Goal: Transaction & Acquisition: Purchase product/service

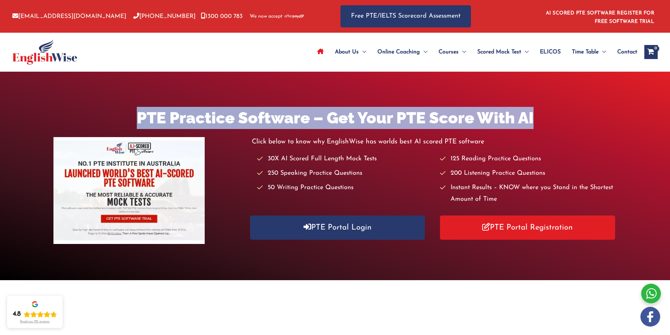
drag, startPoint x: 138, startPoint y: 115, endPoint x: 537, endPoint y: 124, distance: 398.9
click at [537, 124] on h1 "PTE Practice Software – Get Your PTE Score With AI" at bounding box center [334, 118] width 563 height 22
click at [545, 110] on h1 "PTE Practice Software – Get Your PTE Score With AI" at bounding box center [334, 118] width 563 height 22
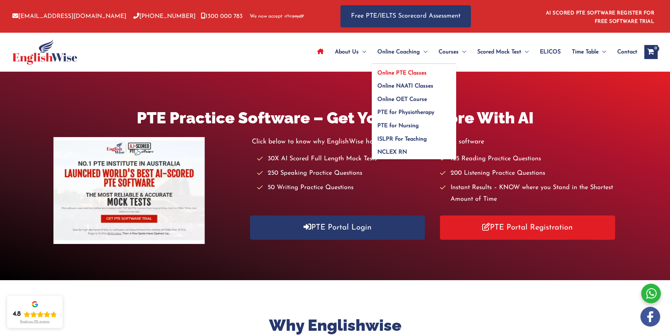
click at [409, 72] on span "Online PTE Classes" at bounding box center [401, 73] width 49 height 6
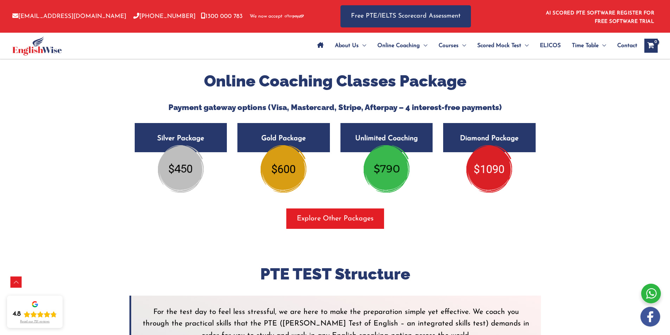
scroll to position [1243, 0]
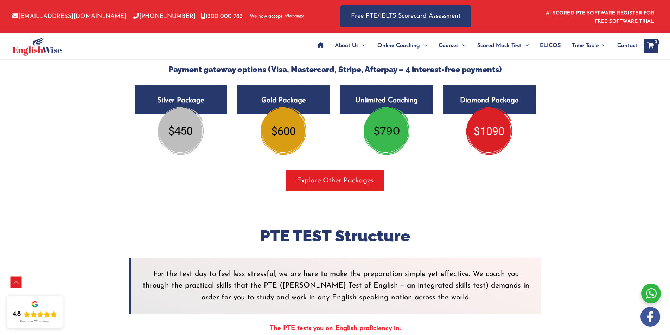
click at [295, 137] on img at bounding box center [284, 130] width 46 height 47
